Goal: Find specific fact: Find specific fact

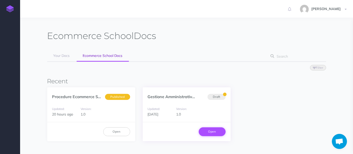
click at [222, 132] on link "Open" at bounding box center [212, 131] width 27 height 9
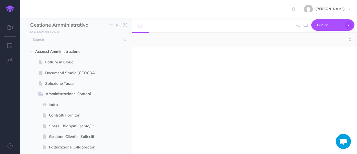
click at [76, 39] on input "text" at bounding box center [75, 39] width 91 height 9
select select "null"
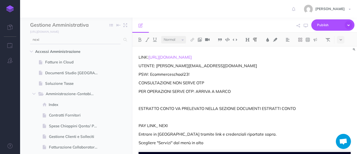
type input "nexi"
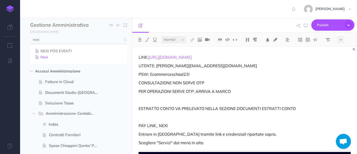
click at [45, 55] on link "Nexi" at bounding box center [78, 57] width 89 height 6
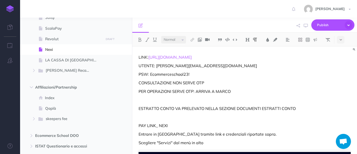
scroll to position [453, 0]
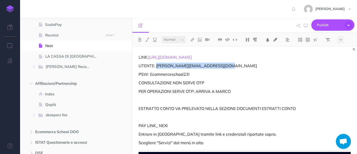
drag, startPoint x: 157, startPoint y: 65, endPoint x: 221, endPoint y: 61, distance: 64.5
copy p "[PERSON_NAME][EMAIL_ADDRESS][DOMAIN_NAME]"
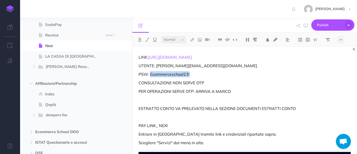
drag, startPoint x: 195, startPoint y: 75, endPoint x: 151, endPoint y: 76, distance: 44.0
click at [151, 76] on p "PSW: Ecommerceschool23!" at bounding box center [245, 74] width 212 height 6
copy p "Ecommerceschool23!"
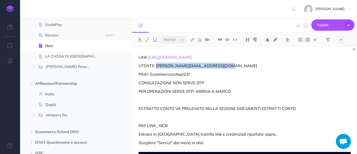
drag, startPoint x: 226, startPoint y: 66, endPoint x: 156, endPoint y: 68, distance: 69.2
click at [156, 68] on p "UTENTE: [PERSON_NAME][EMAIL_ADDRESS][DOMAIN_NAME]" at bounding box center [245, 66] width 212 height 6
copy p "[PERSON_NAME][EMAIL_ADDRESS][DOMAIN_NAME]"
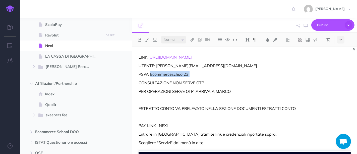
drag, startPoint x: 194, startPoint y: 73, endPoint x: 151, endPoint y: 75, distance: 42.5
click at [151, 75] on p "PSW: Ecommerceschool23!" at bounding box center [245, 74] width 212 height 6
copy p "Ecommerceschool23!"
